Goal: Information Seeking & Learning: Learn about a topic

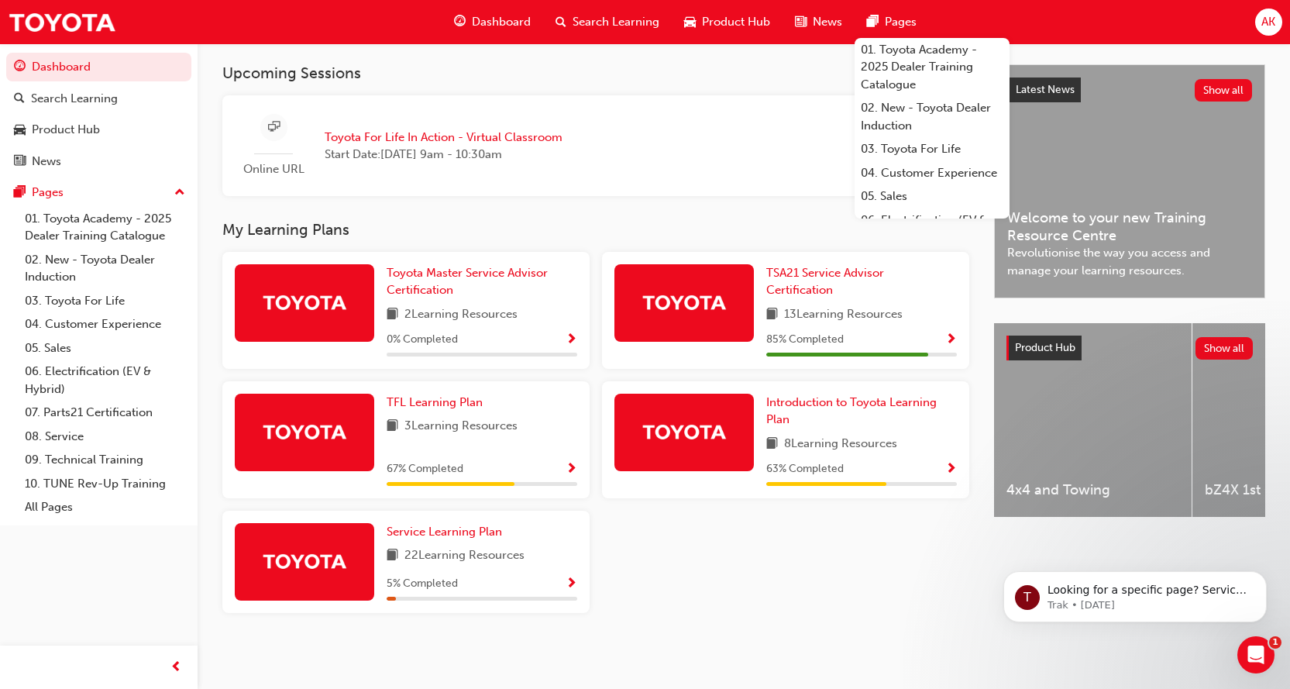
click at [725, 555] on div "Toyota Master Service Advisor Certification 2 Learning Resources 0 % Completed …" at bounding box center [595, 438] width 759 height 373
click at [440, 531] on span "Service Learning Plan" at bounding box center [443, 531] width 115 height 14
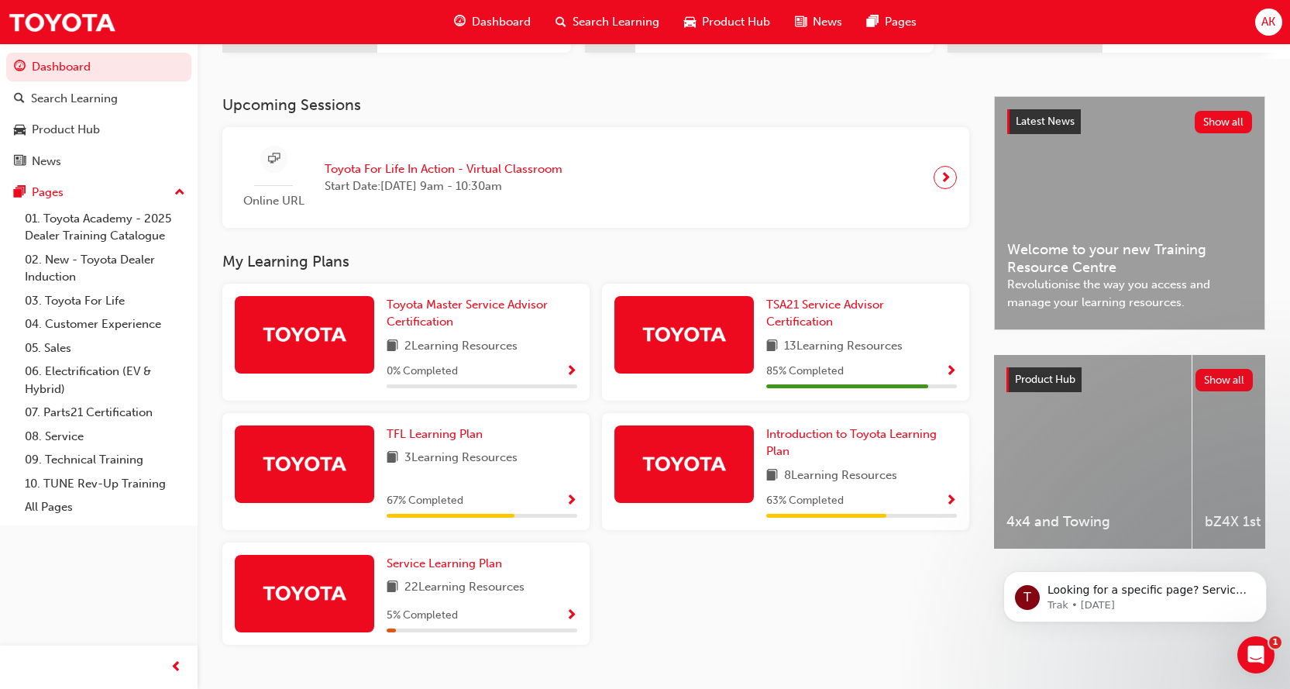
scroll to position [310, 0]
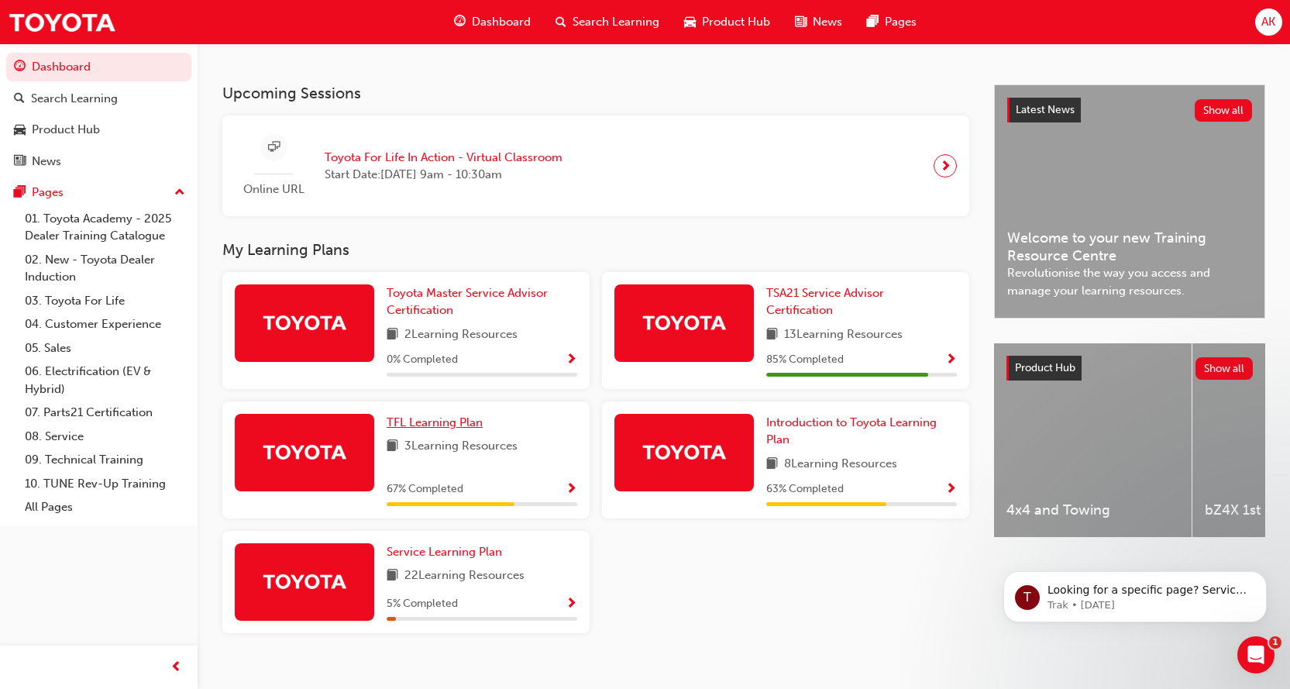
click at [424, 429] on span "TFL Learning Plan" at bounding box center [434, 422] width 96 height 14
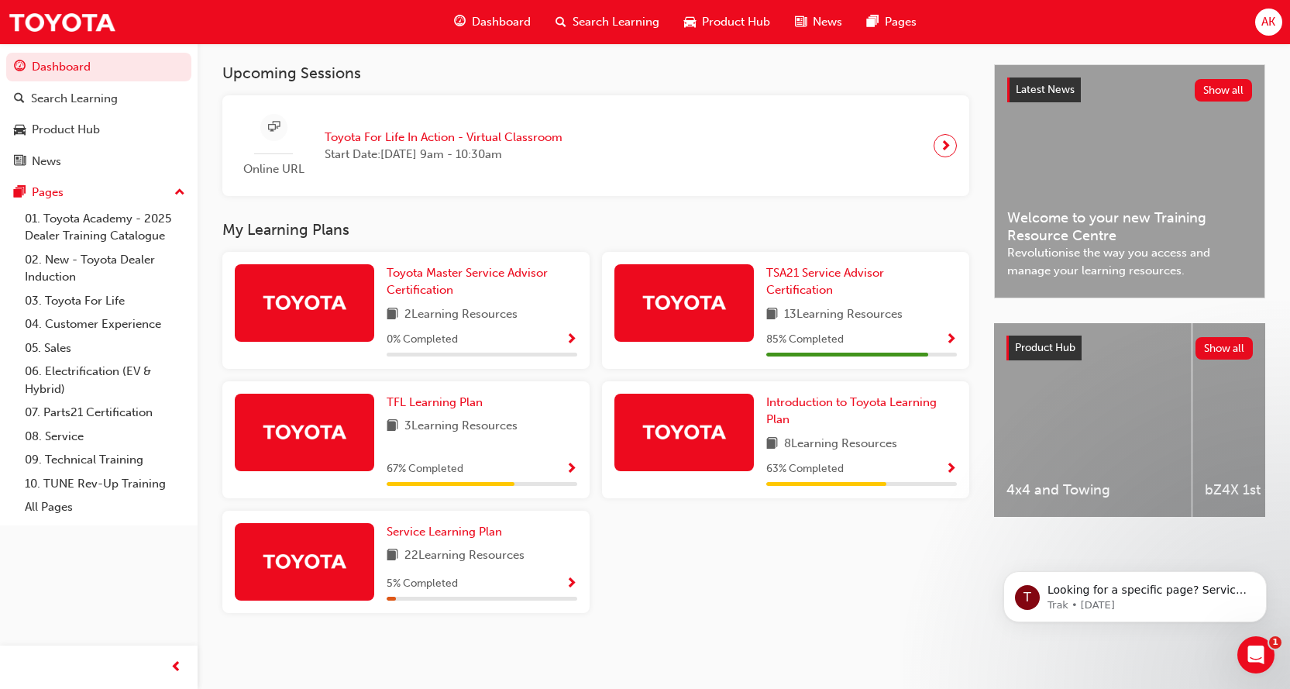
scroll to position [336, 0]
click at [91, 228] on link "01. Toyota Academy - 2025 Dealer Training Catalogue" at bounding box center [105, 227] width 173 height 41
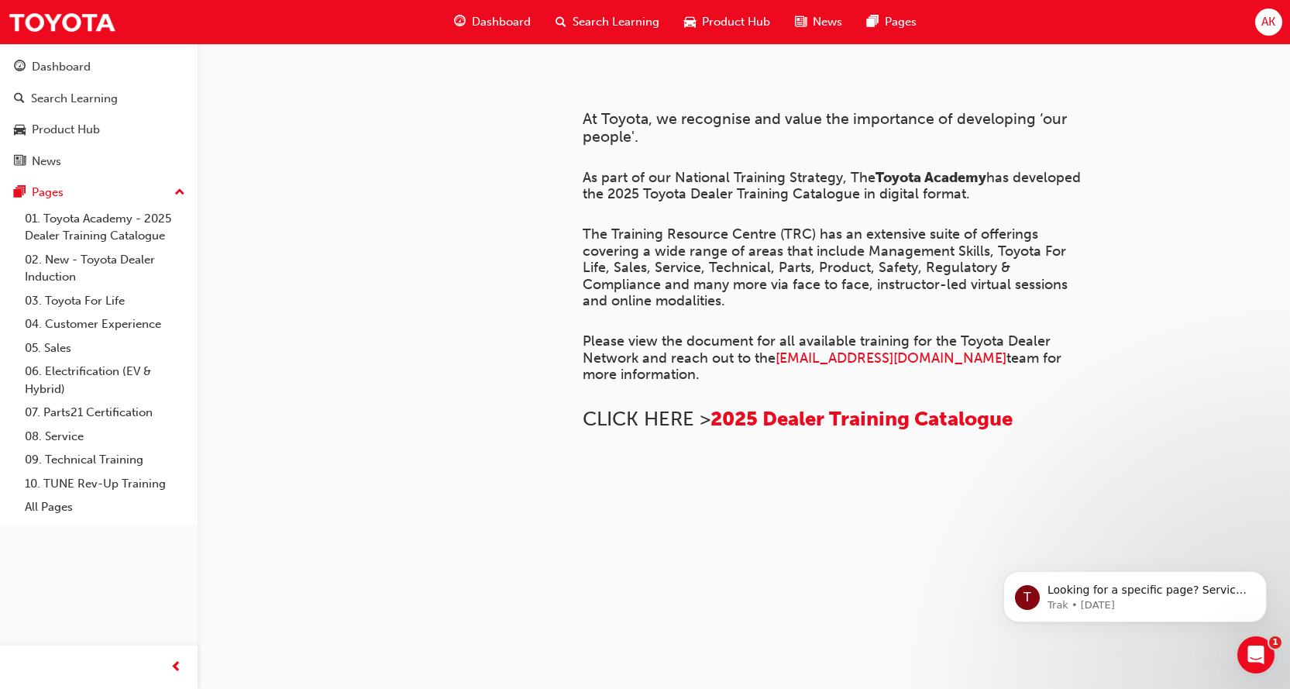
scroll to position [1077, 0]
click at [483, 14] on span "Dashboard" at bounding box center [501, 22] width 59 height 18
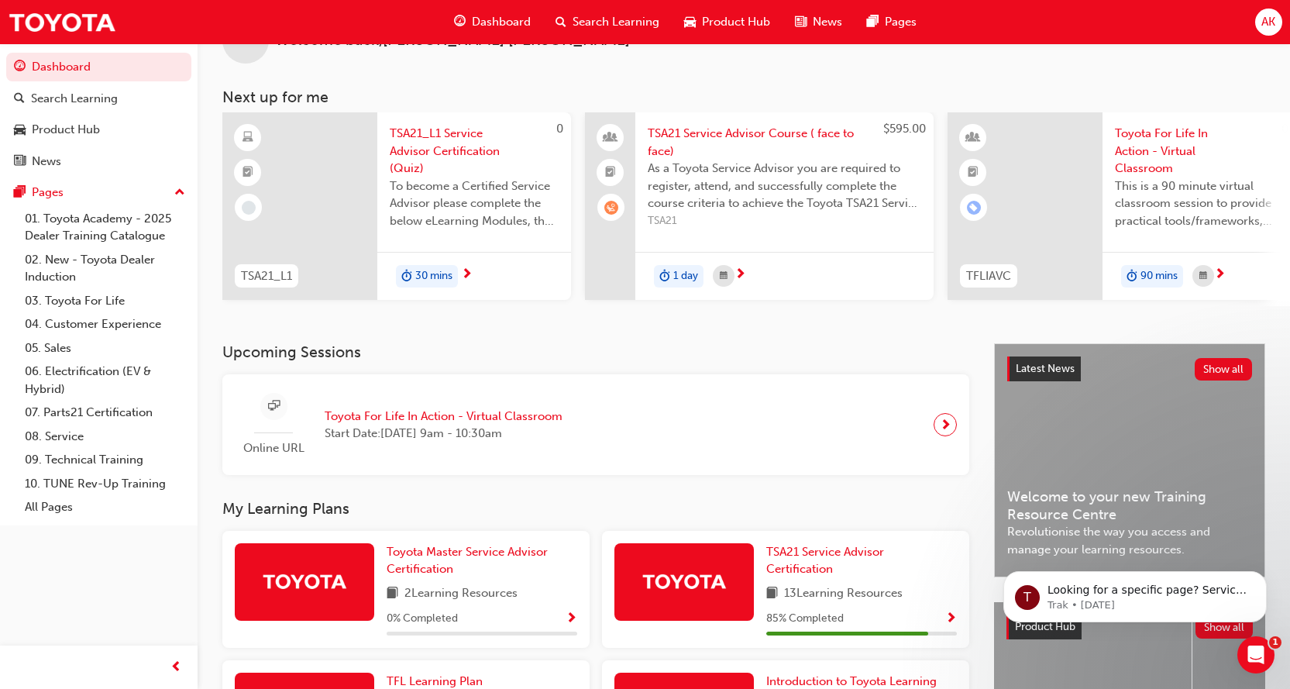
scroll to position [26, 0]
